Goal: Communication & Community: Answer question/provide support

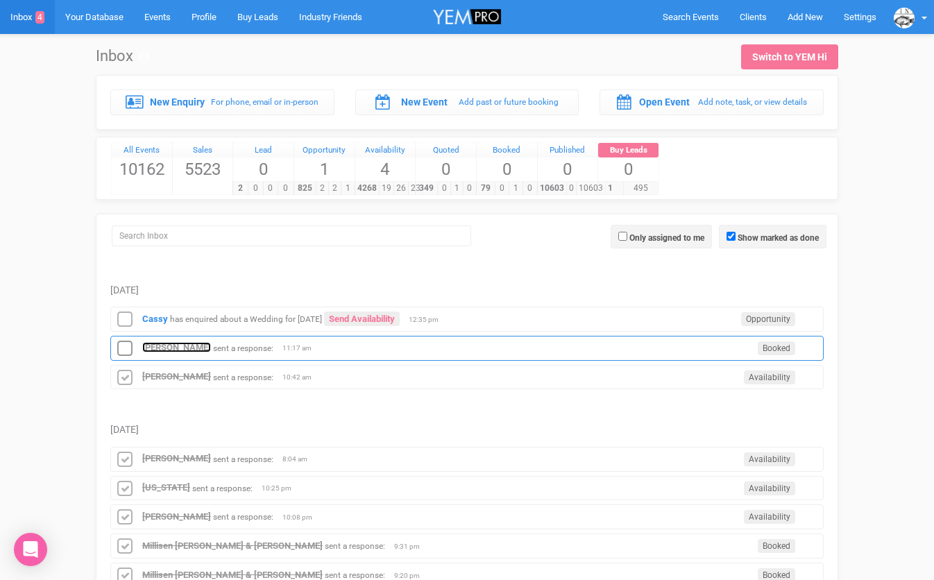
click at [146, 345] on strong "[PERSON_NAME]" at bounding box center [176, 347] width 69 height 10
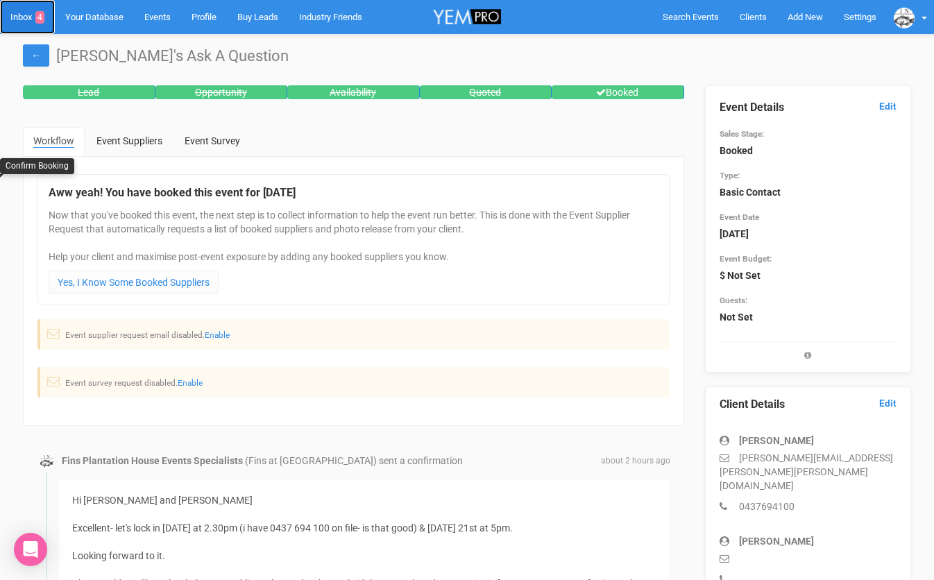
click at [25, 16] on link "Inbox 4" at bounding box center [27, 17] width 55 height 34
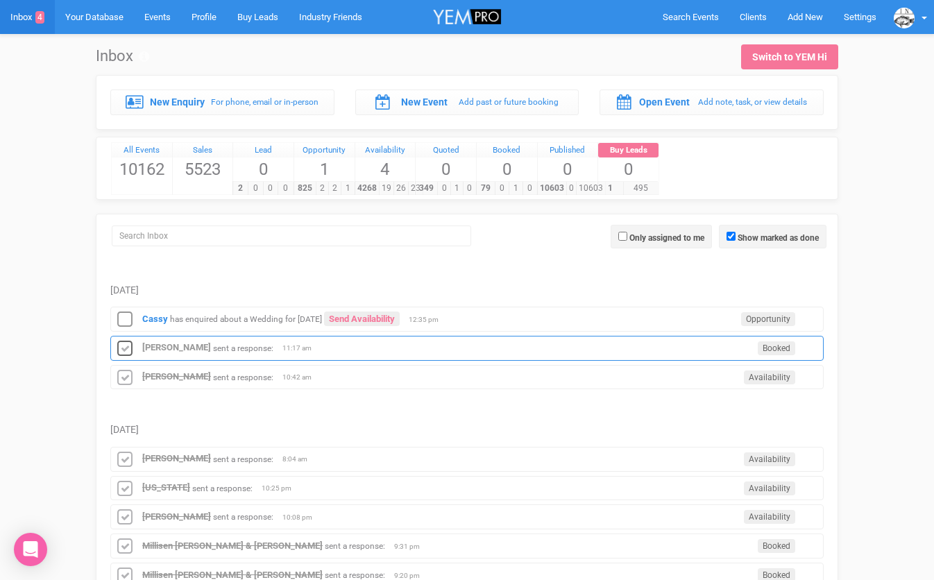
click at [121, 347] on icon at bounding box center [124, 349] width 21 height 18
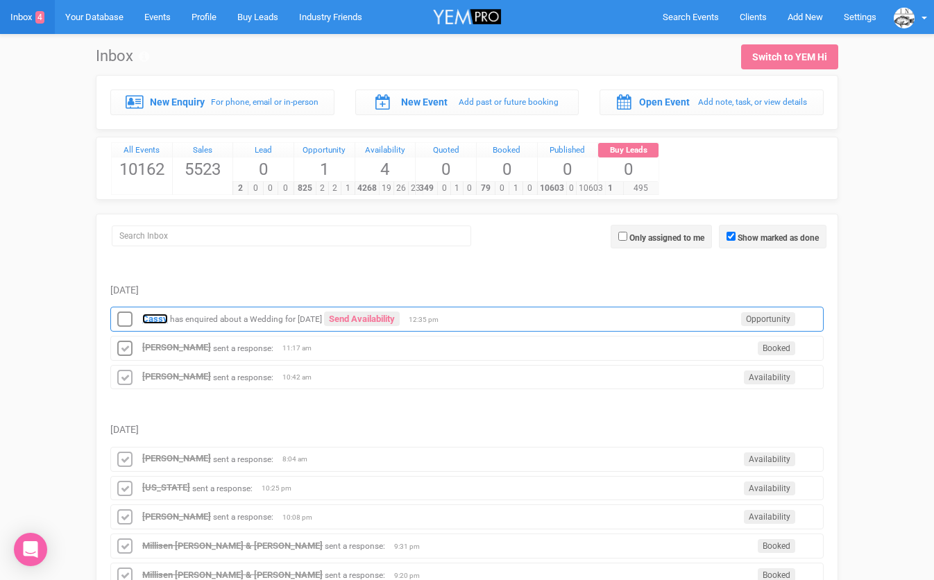
click at [154, 323] on strong "Cassy" at bounding box center [155, 319] width 26 height 10
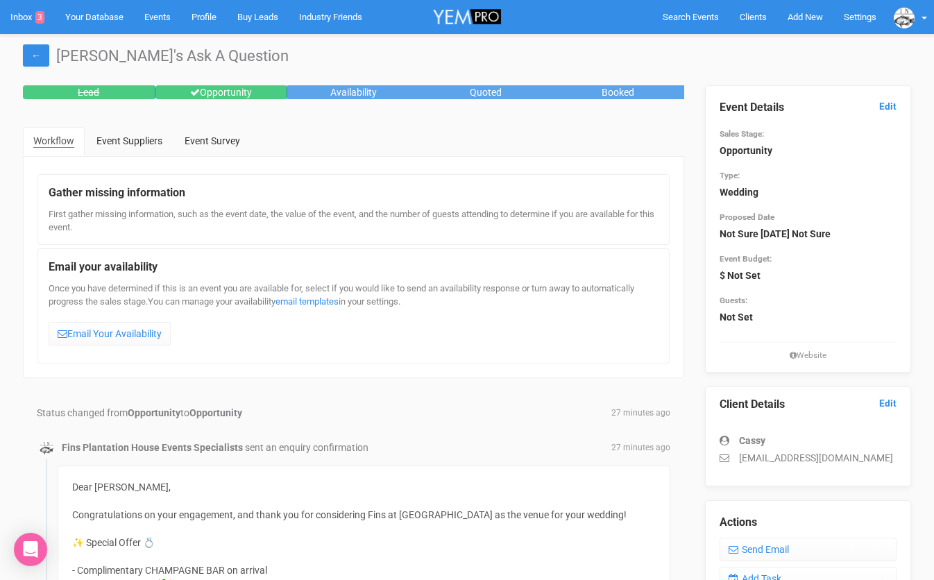
click at [505, 49] on h1 "[PERSON_NAME]'s Ask A Question" at bounding box center [467, 56] width 888 height 17
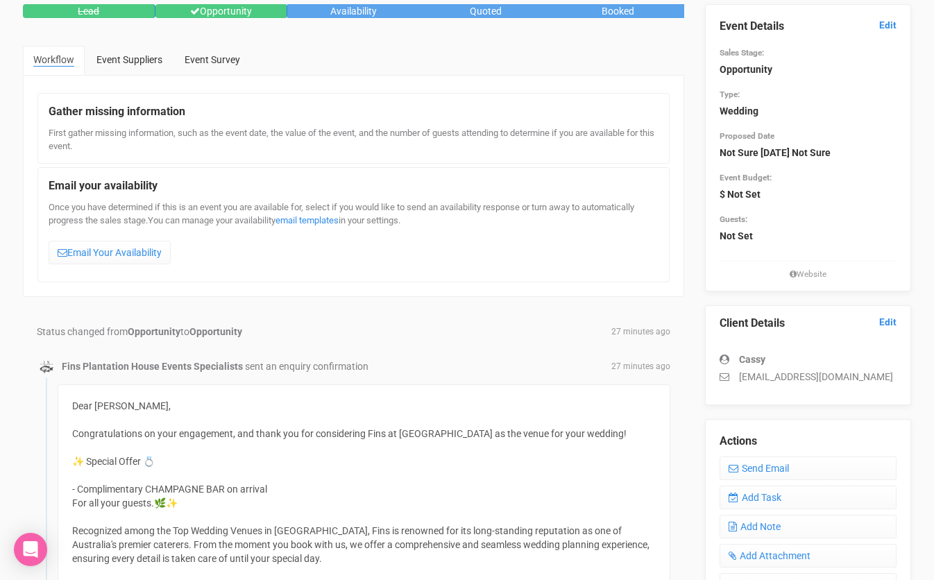
scroll to position [71, 0]
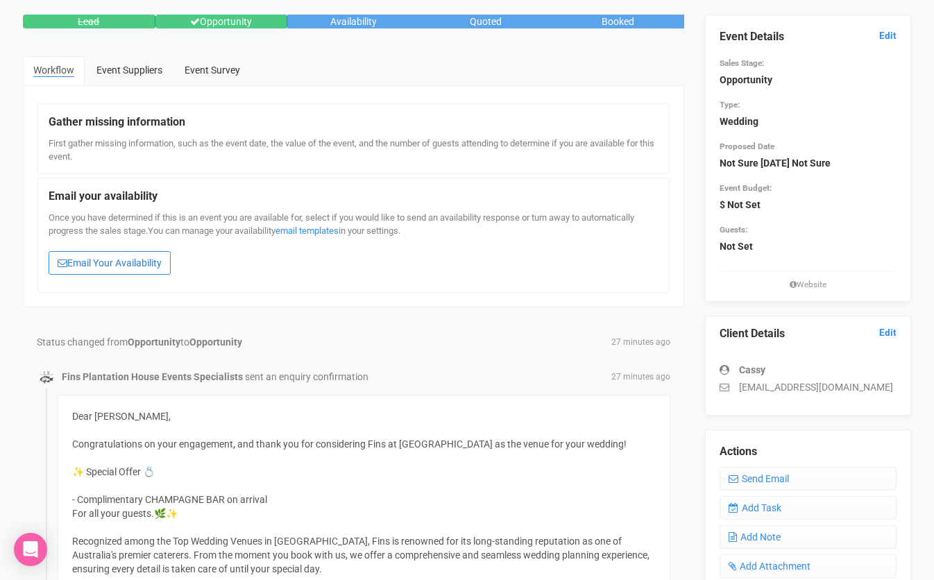
click at [130, 259] on link "Email Your Availability" at bounding box center [110, 263] width 122 height 24
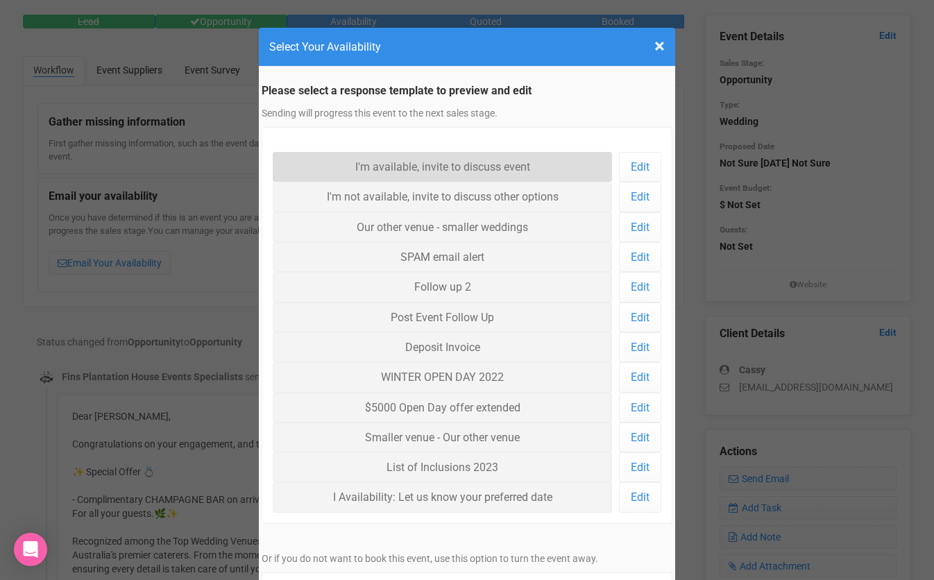
click at [344, 164] on link "I'm available, invite to discuss event" at bounding box center [442, 167] width 339 height 30
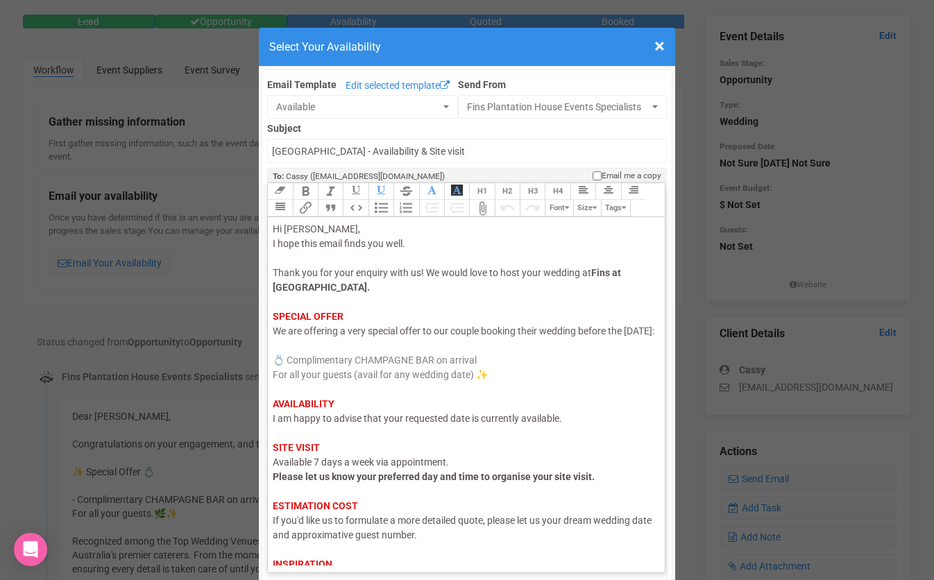
click at [315, 424] on span "I am happy to advise that your requested date is currently available." at bounding box center [417, 418] width 289 height 11
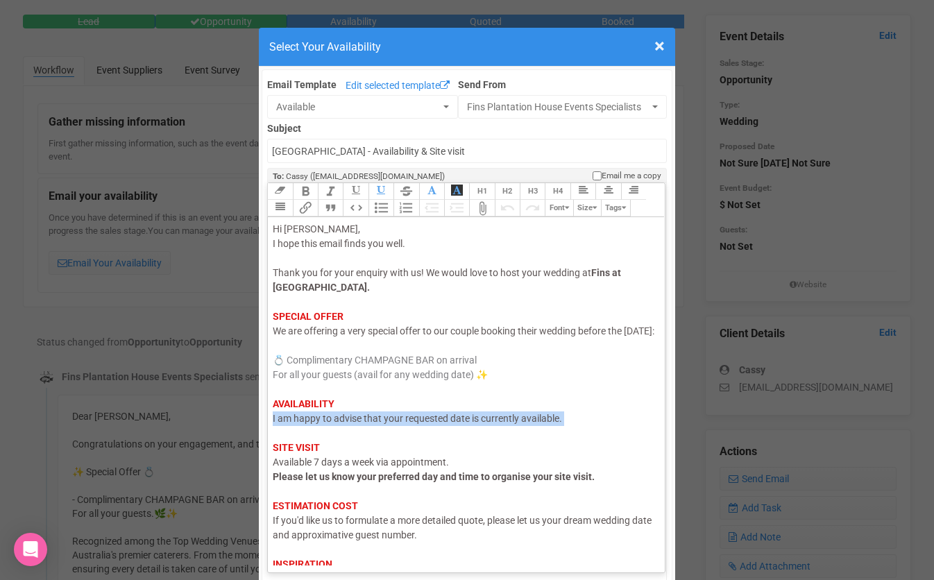
click at [315, 424] on span "I am happy to advise that your requested date is currently available." at bounding box center [417, 418] width 289 height 11
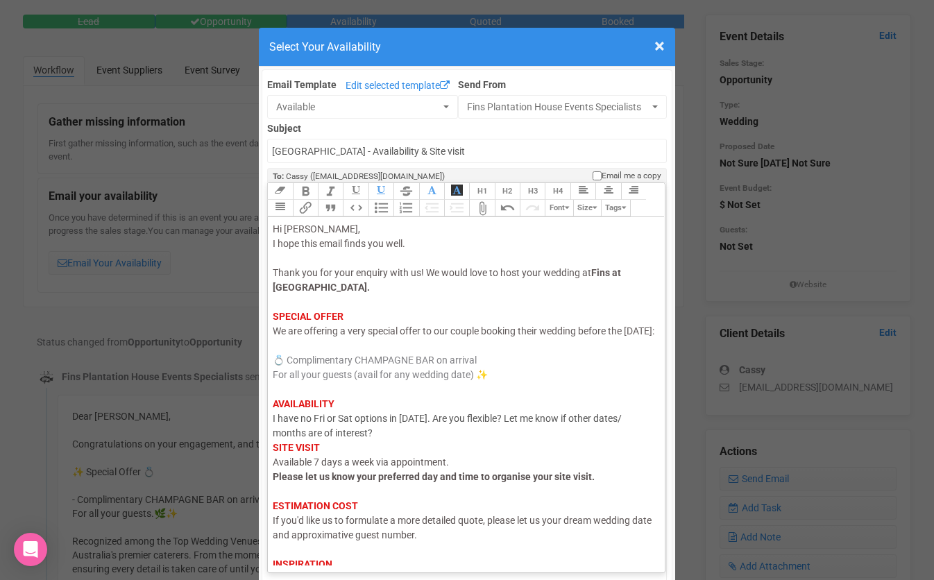
click at [613, 430] on div "Hi [PERSON_NAME], I hope this email finds you well. Thank you for your enquiry …" at bounding box center [464, 418] width 382 height 393
click at [450, 457] on div "Hi [PERSON_NAME], I hope this email finds you well. Thank you for your enquiry …" at bounding box center [464, 418] width 382 height 393
click at [443, 447] on div "Hi [PERSON_NAME], I hope this email finds you well. Thank you for your enquiry …" at bounding box center [464, 418] width 382 height 393
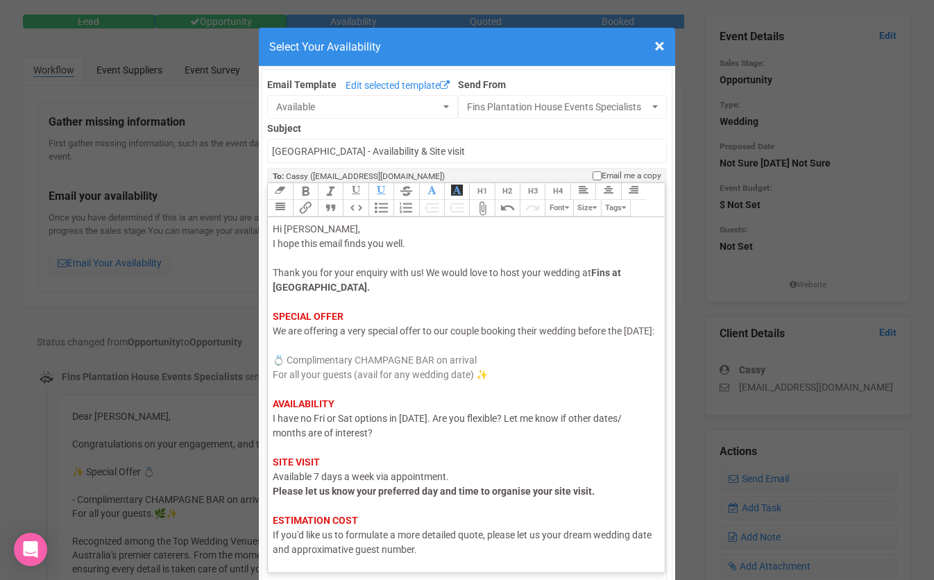
scroll to position [84, 0]
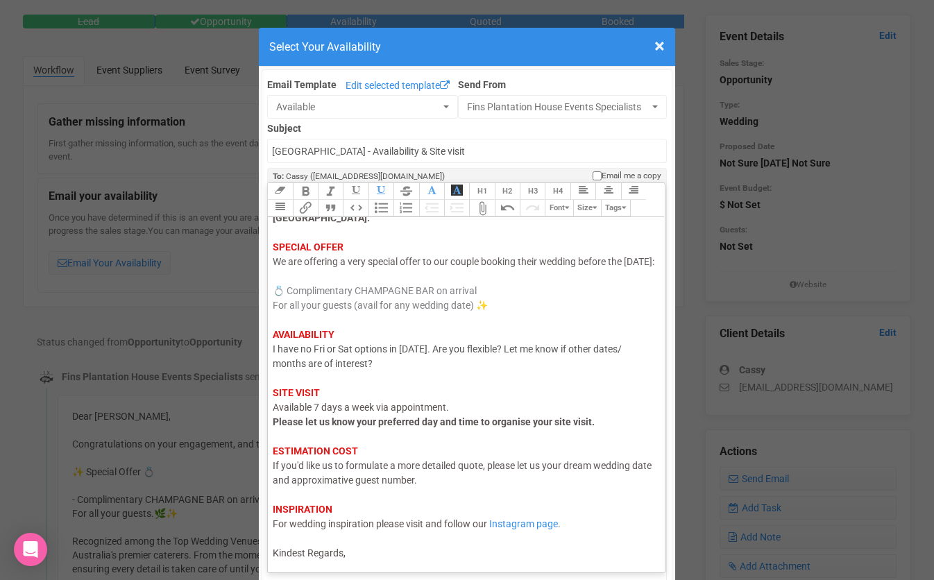
click at [389, 552] on div "Hi [PERSON_NAME], I hope this email finds you well. Thank you for your enquiry …" at bounding box center [464, 357] width 382 height 408
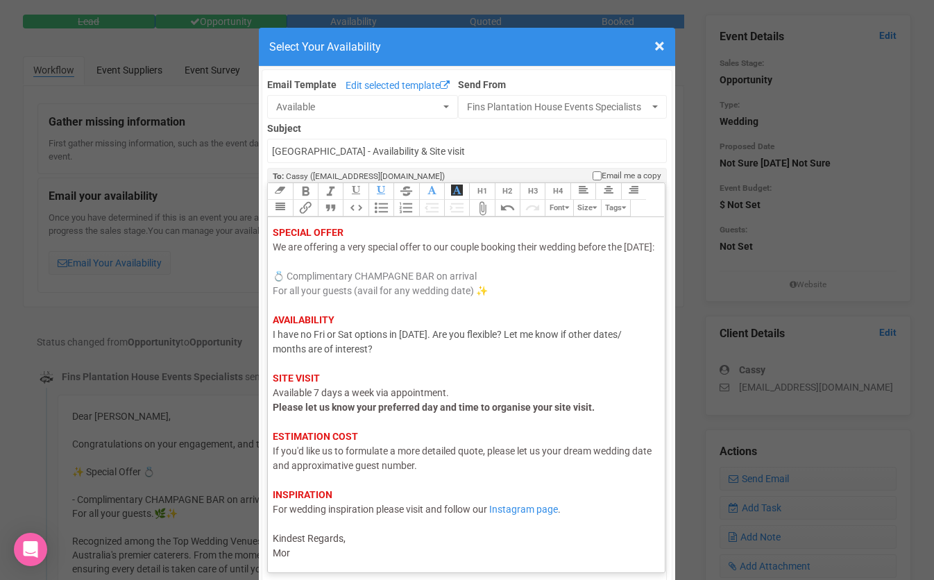
type trix-editor "<div><span style="color: rgb(95, 88, 88);">Hi Cassy,</span><br><span style="col…"
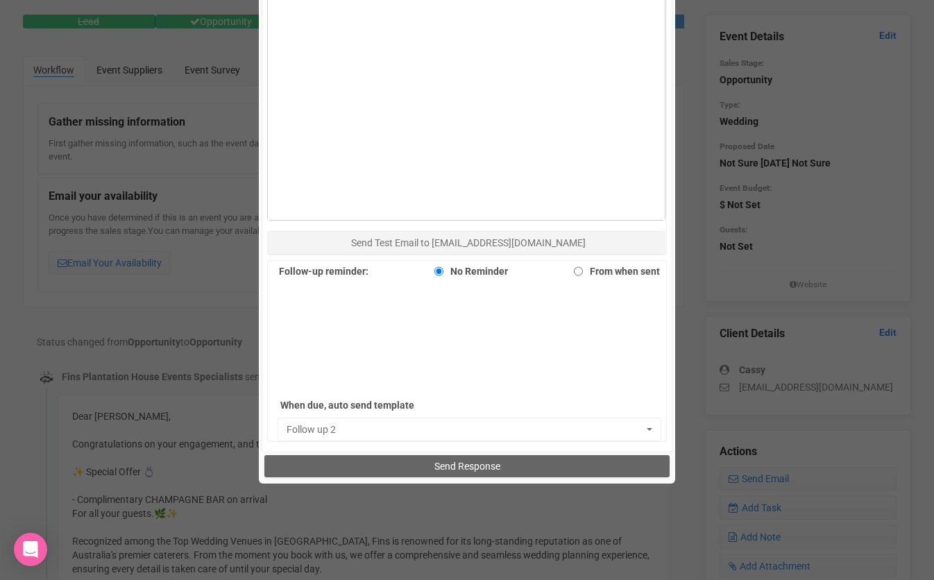
scroll to position [864, 0]
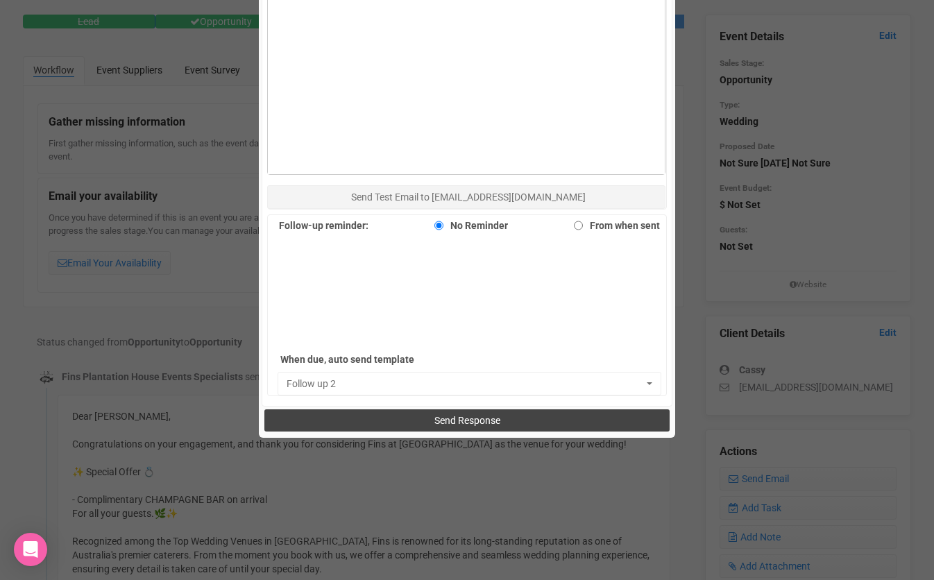
click at [434, 418] on span "Send Response" at bounding box center [467, 420] width 66 height 11
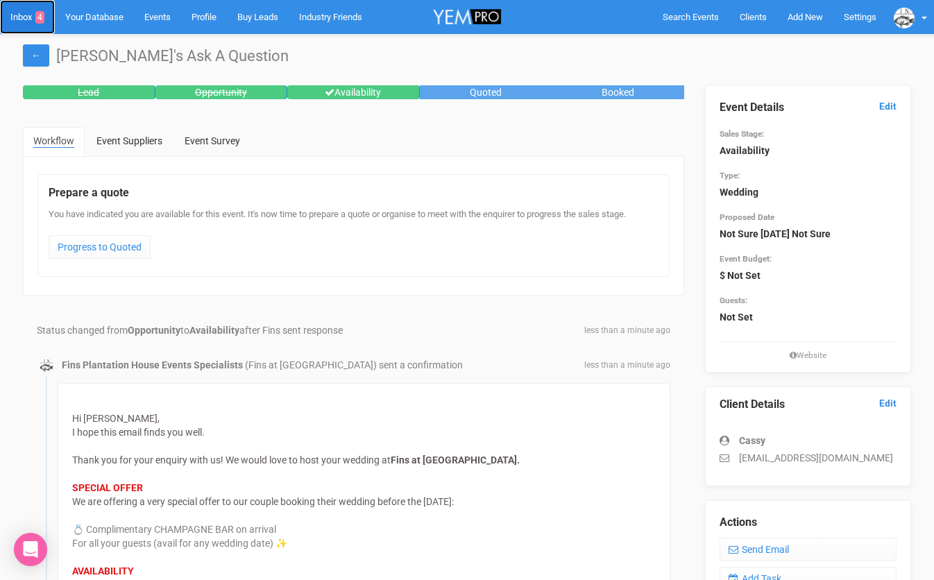
click at [24, 12] on link "Inbox 4" at bounding box center [27, 17] width 55 height 34
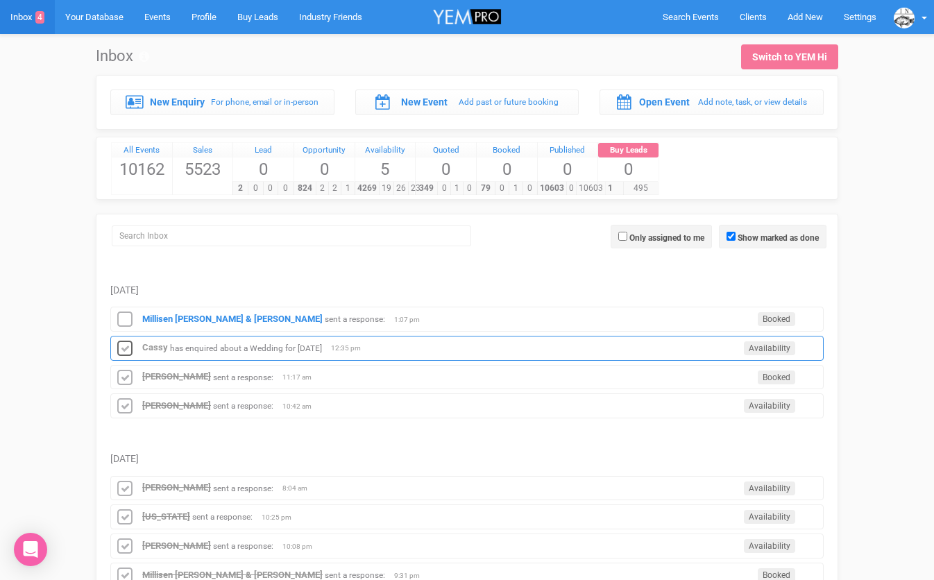
click at [124, 348] on icon at bounding box center [124, 349] width 21 height 18
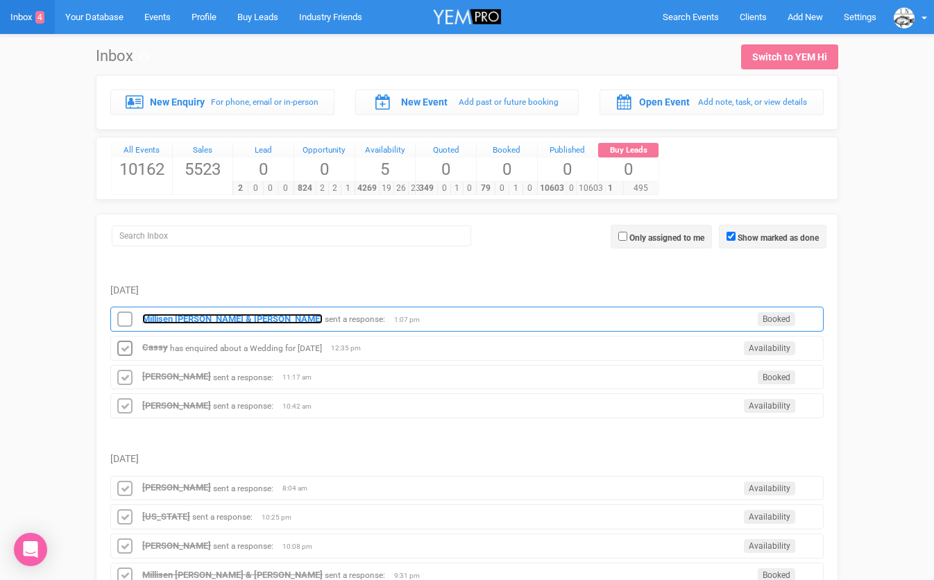
click at [184, 321] on strong "Millisen [PERSON_NAME] & [PERSON_NAME]" at bounding box center [232, 319] width 180 height 10
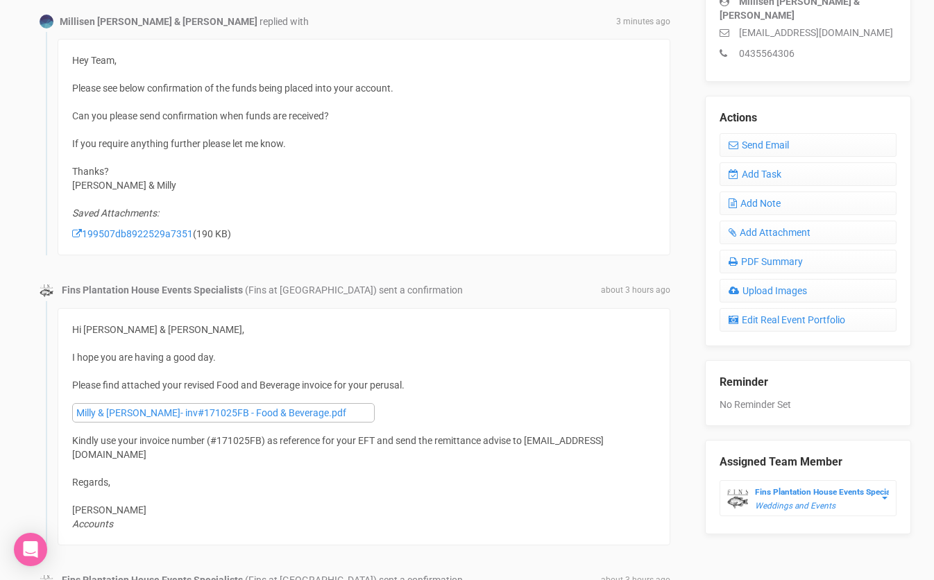
scroll to position [438, 0]
